Goal: Transaction & Acquisition: Download file/media

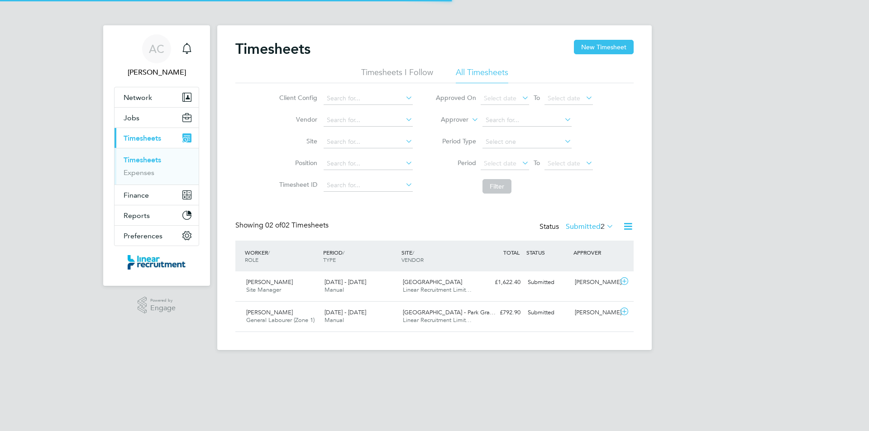
scroll to position [23, 79]
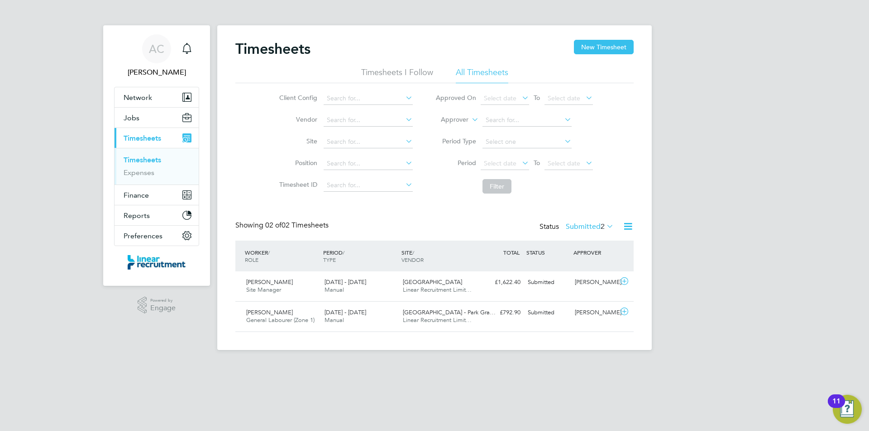
click at [144, 163] on link "Timesheets" at bounding box center [143, 160] width 38 height 9
click at [578, 228] on label "Submitted 2" at bounding box center [590, 226] width 48 height 9
click at [596, 283] on li "Approved" at bounding box center [578, 281] width 42 height 13
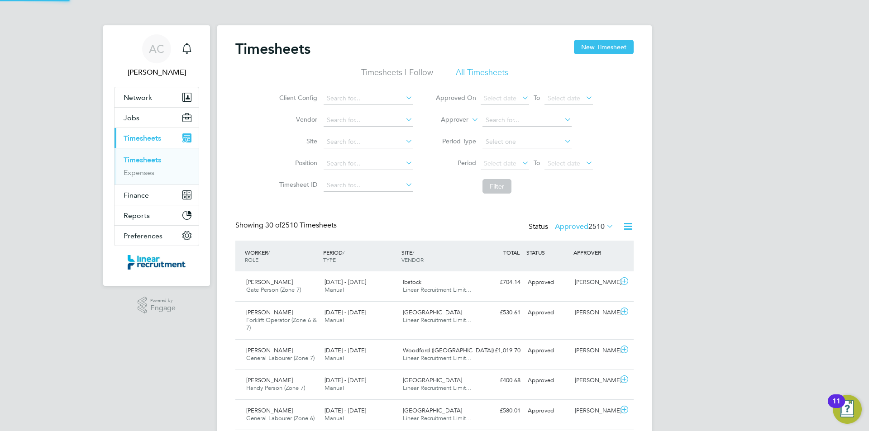
scroll to position [0, 0]
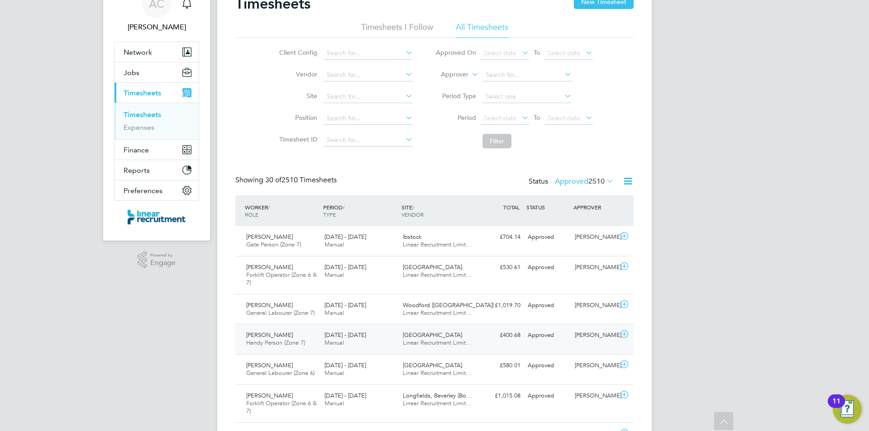
click at [317, 349] on div "Liam O'Wellen Handy Person (Zone 7) 15 - 21 Sep 2025" at bounding box center [282, 339] width 78 height 23
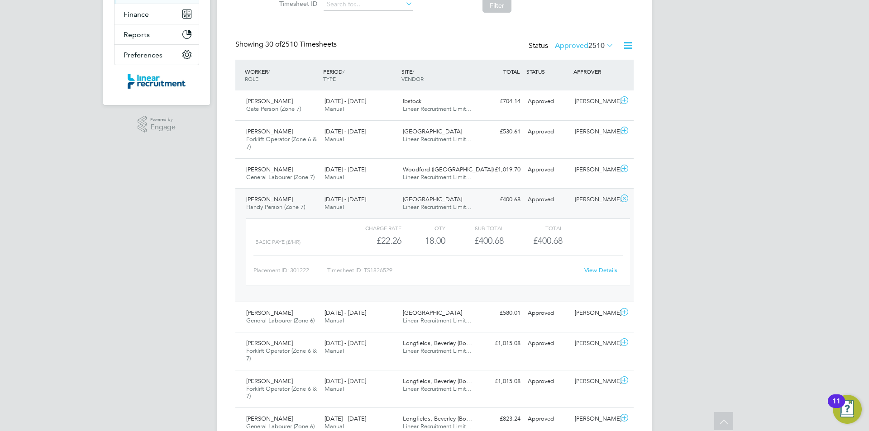
click at [608, 272] on link "View Details" at bounding box center [600, 271] width 33 height 8
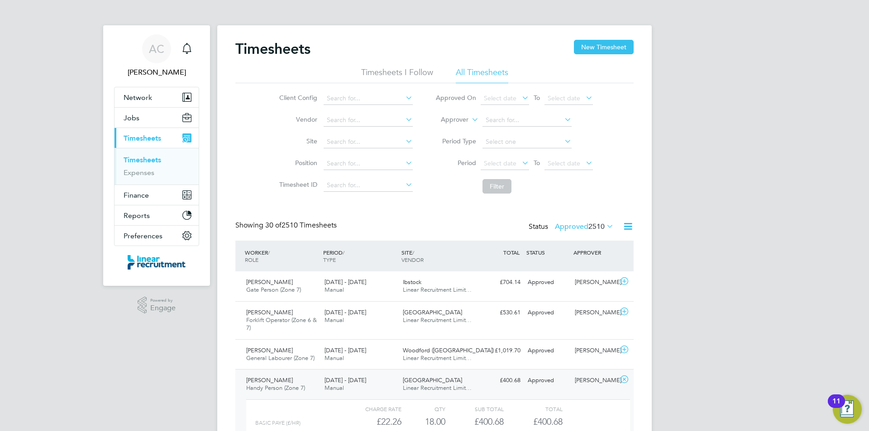
click at [152, 163] on link "Timesheets" at bounding box center [143, 160] width 38 height 9
click at [579, 226] on label "Approved 2510" at bounding box center [584, 226] width 59 height 9
click at [598, 296] on li "152" at bounding box center [602, 302] width 19 height 13
click at [576, 226] on label "Approved 2510" at bounding box center [584, 226] width 59 height 9
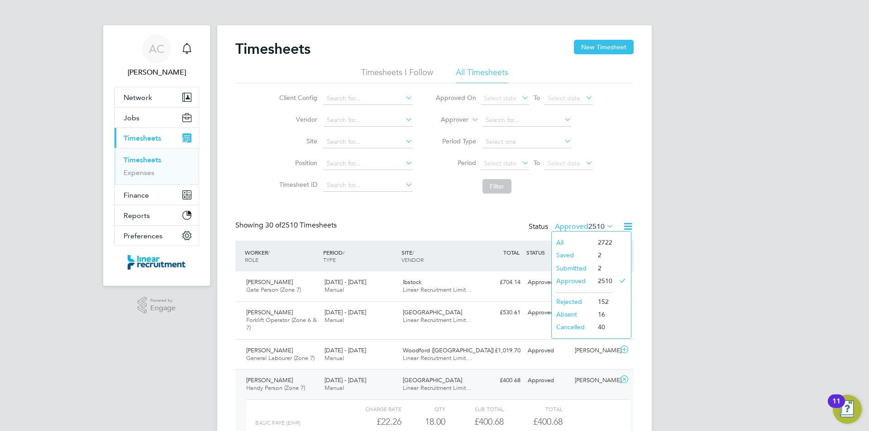
click at [577, 306] on li "Rejected" at bounding box center [573, 302] width 42 height 13
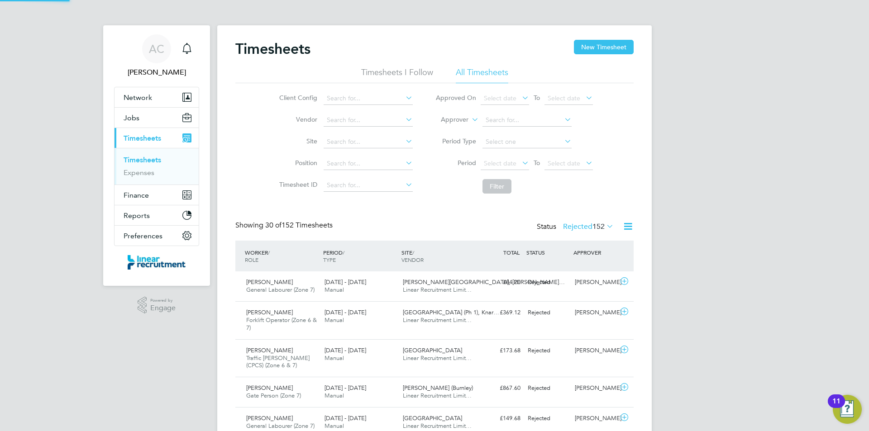
scroll to position [30, 79]
click at [151, 167] on li "Timesheets" at bounding box center [158, 162] width 68 height 13
click at [153, 158] on link "Timesheets" at bounding box center [143, 160] width 38 height 9
click at [591, 231] on div "Status Rejected 152" at bounding box center [576, 227] width 79 height 13
click at [586, 228] on label "Rejected 152" at bounding box center [588, 226] width 51 height 9
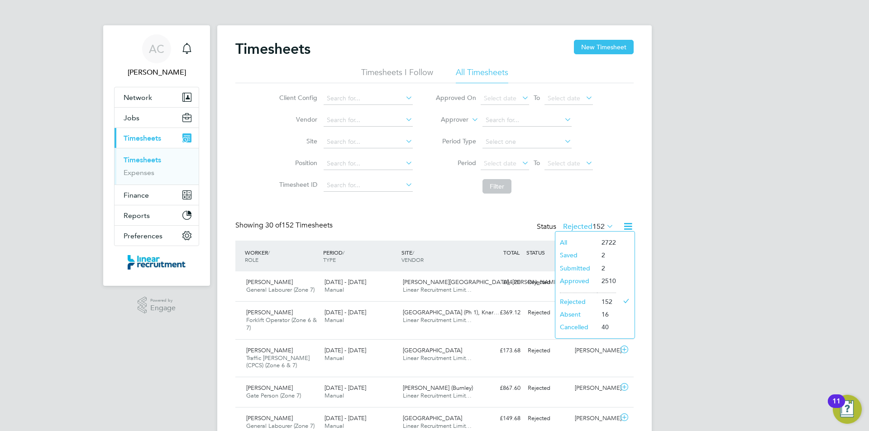
click at [580, 273] on li "Submitted" at bounding box center [576, 268] width 42 height 13
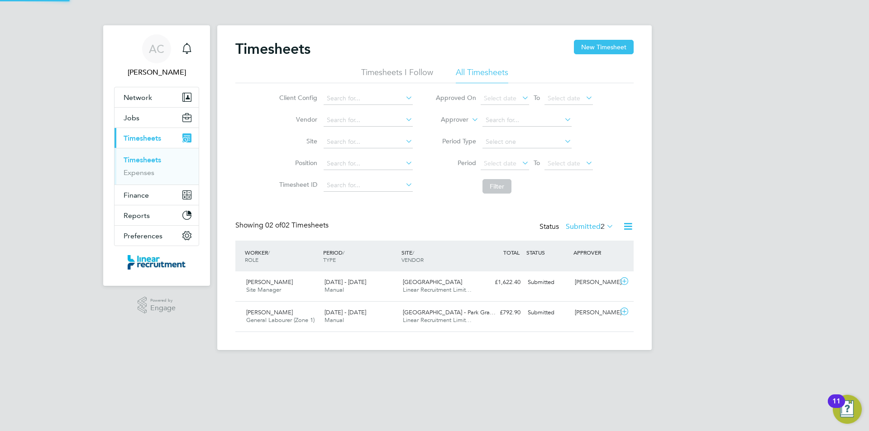
scroll to position [23, 79]
click at [190, 46] on app-badge "1" at bounding box center [194, 42] width 11 height 9
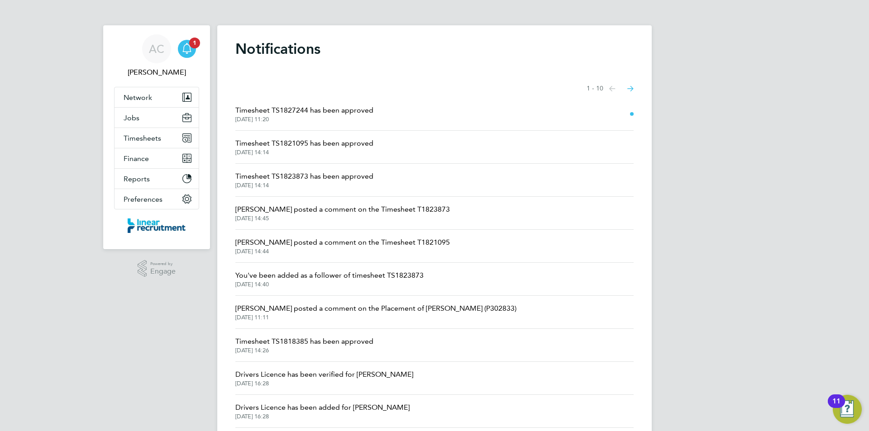
click at [314, 110] on span "Timesheet TS1827244 has been approved" at bounding box center [304, 110] width 138 height 11
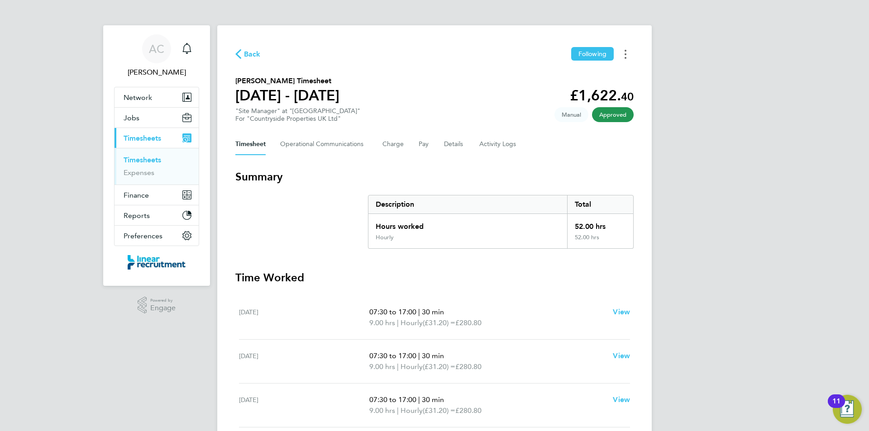
click at [632, 56] on button "Timesheets Menu" at bounding box center [625, 54] width 16 height 14
click at [601, 71] on link "Download timesheet" at bounding box center [579, 74] width 109 height 18
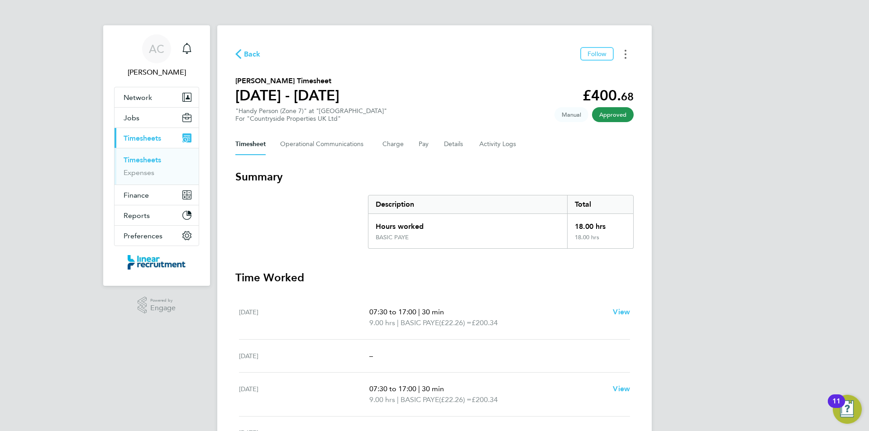
click at [627, 50] on button "Timesheets Menu" at bounding box center [625, 54] width 16 height 14
click at [601, 68] on link "Download timesheet" at bounding box center [579, 74] width 109 height 18
